Goal: Task Accomplishment & Management: Manage account settings

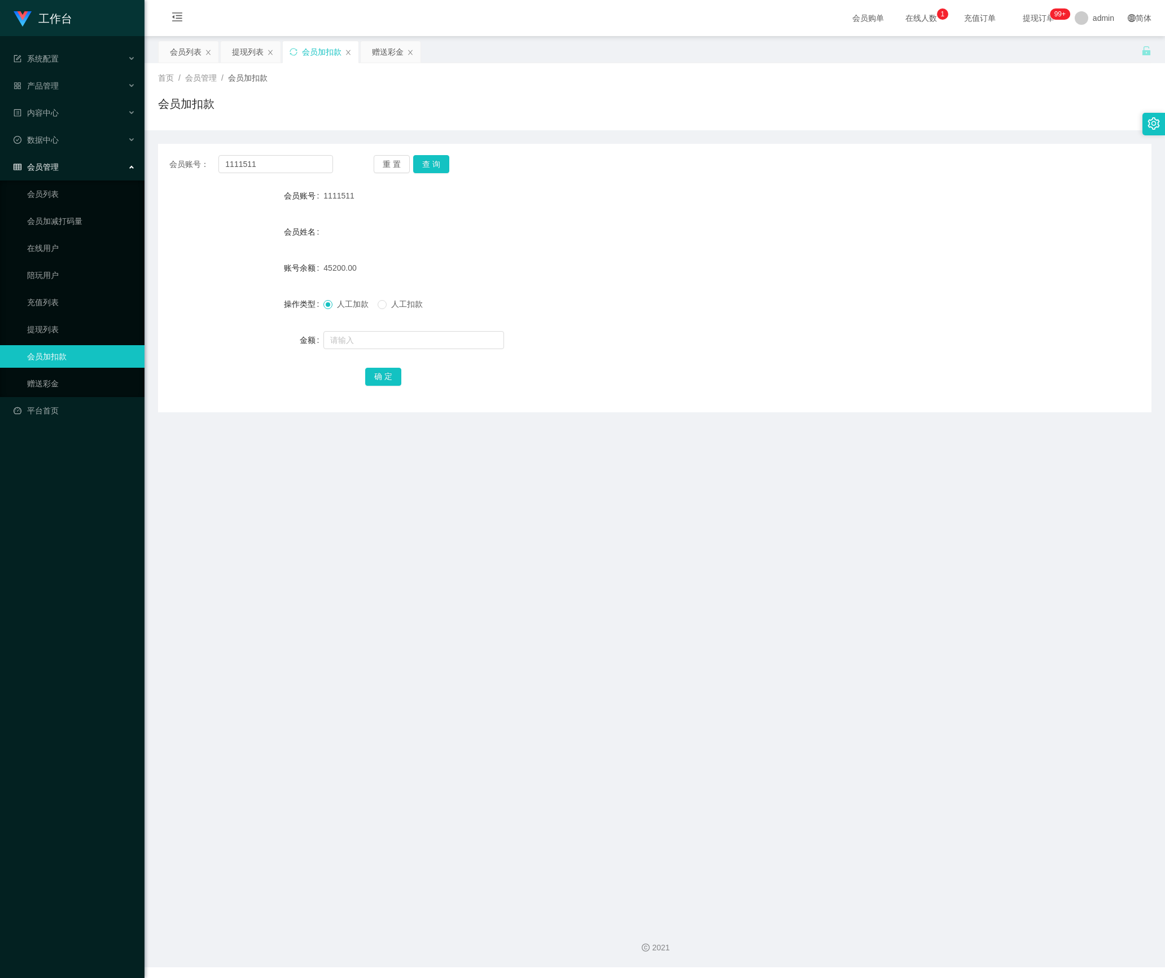
click at [178, 47] on div "会员列表" at bounding box center [186, 51] width 32 height 21
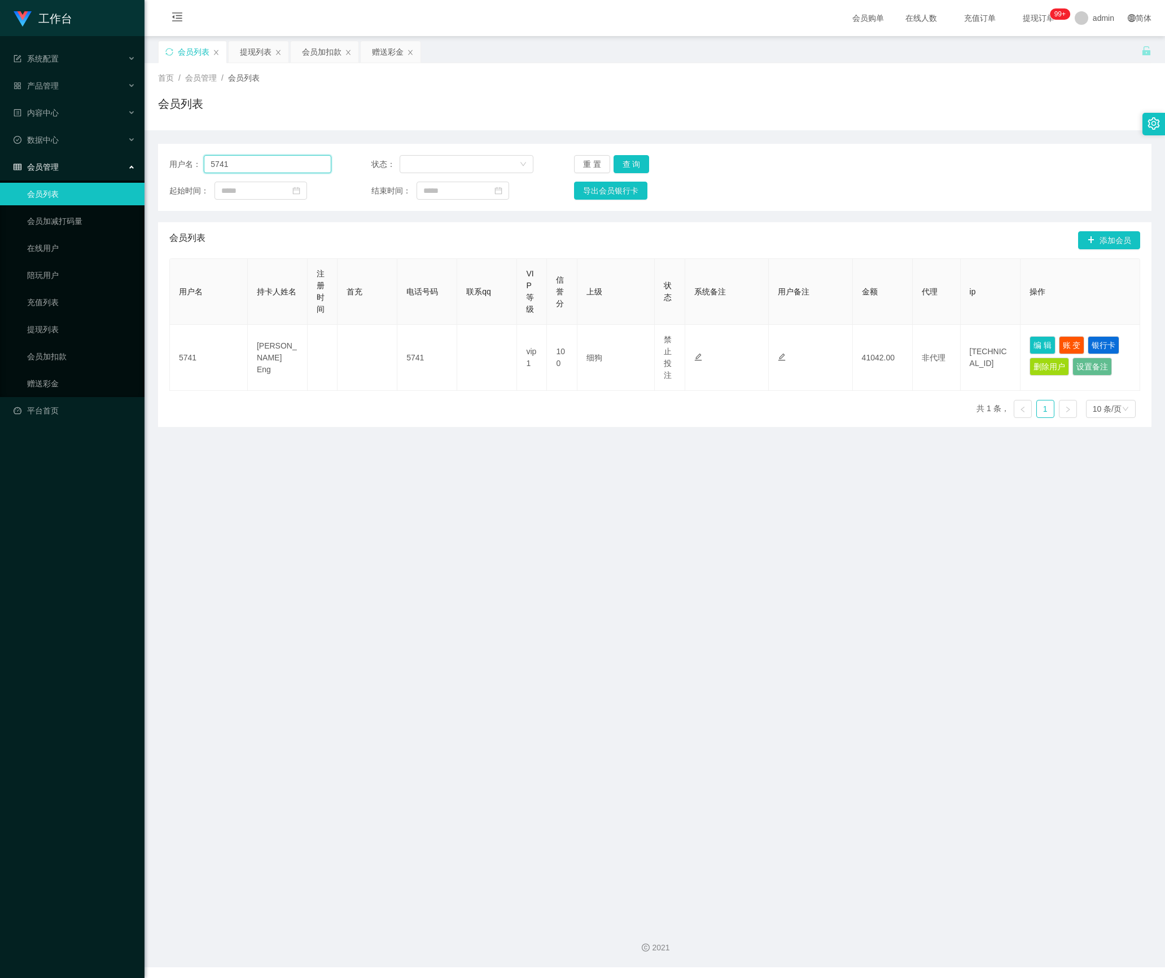
drag, startPoint x: 254, startPoint y: 158, endPoint x: 95, endPoint y: 160, distance: 159.1
click at [86, 158] on section "工作台 系统配置 产品管理 内容中心 数据中心 会员管理 会员列表 会员加减打码量 在线用户 陪玩用户 充值列表 提现列表 会员加扣款 赠送彩金 平台首页 保…" at bounding box center [582, 484] width 1165 height 968
paste input "3028178246"
type input "3028178246"
click at [626, 161] on button "查 询" at bounding box center [631, 164] width 36 height 18
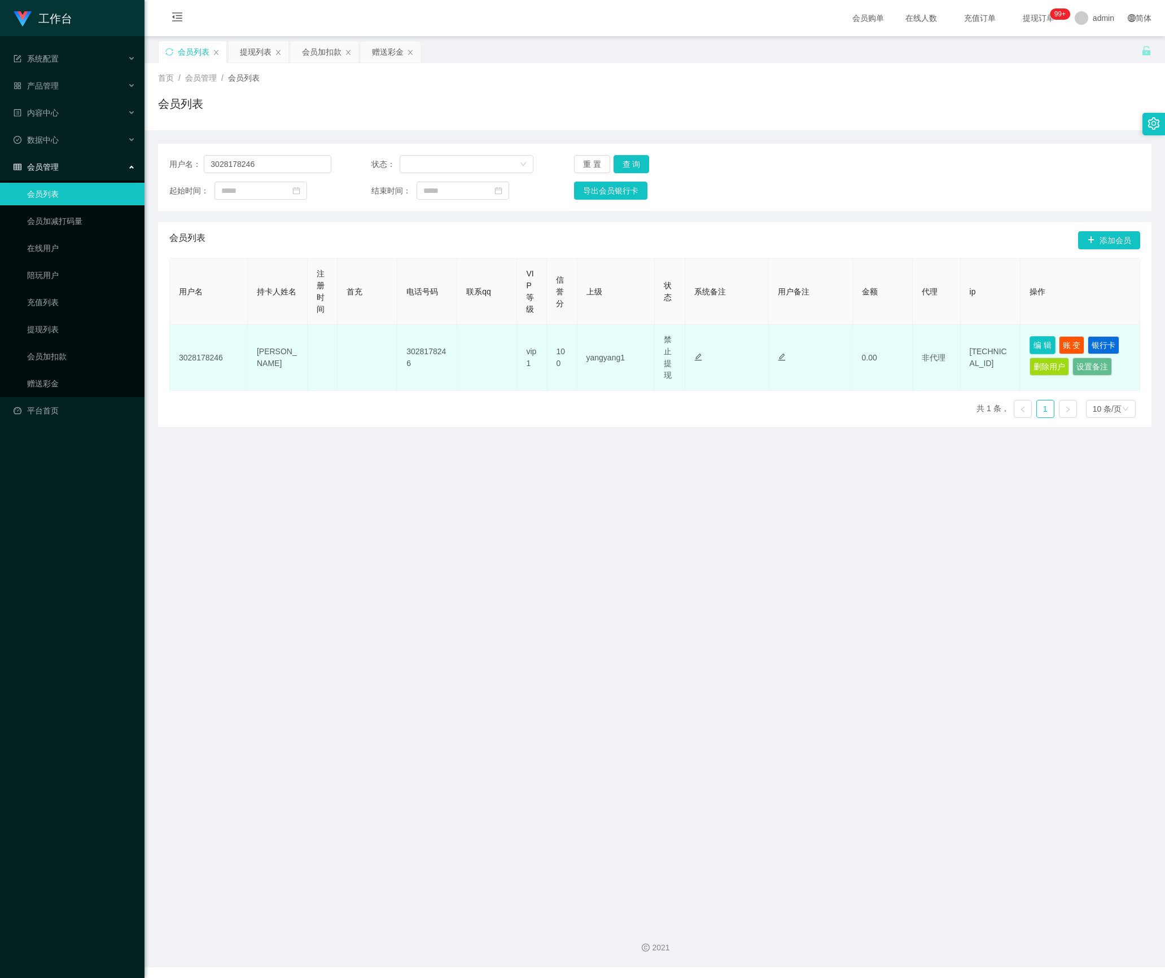
click at [1034, 352] on button "编 辑" at bounding box center [1042, 345] width 26 height 18
type input "3028178246"
type input "[PERSON_NAME]"
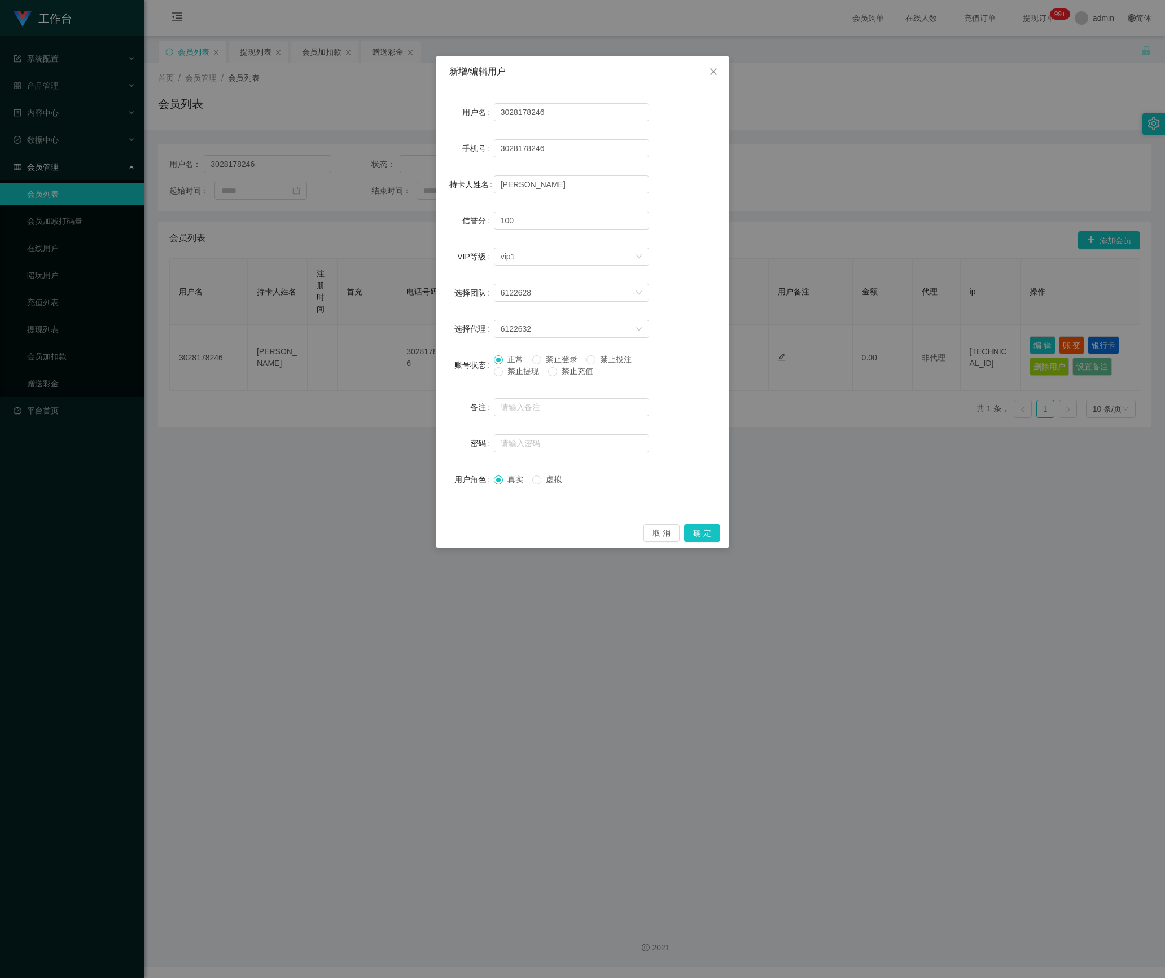
click at [529, 378] on div "正常 禁止登录 禁止投注 禁止提现 禁止充值" at bounding box center [571, 368] width 155 height 29
click at [530, 376] on span "禁止提现" at bounding box center [523, 371] width 41 height 9
click at [693, 533] on button "确 定" at bounding box center [702, 533] width 36 height 18
